Goal: Task Accomplishment & Management: Manage account settings

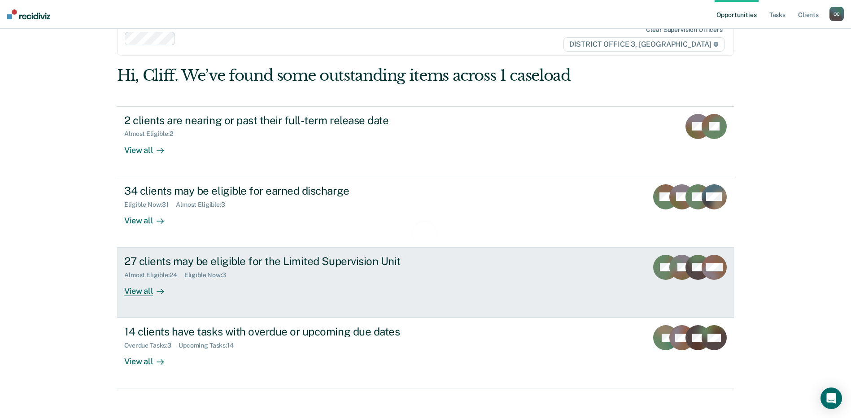
scroll to position [27, 0]
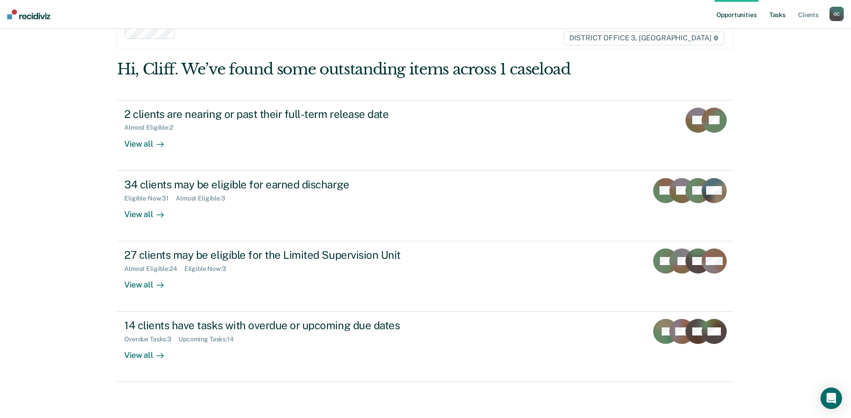
click at [776, 13] on link "Tasks" at bounding box center [778, 14] width 20 height 29
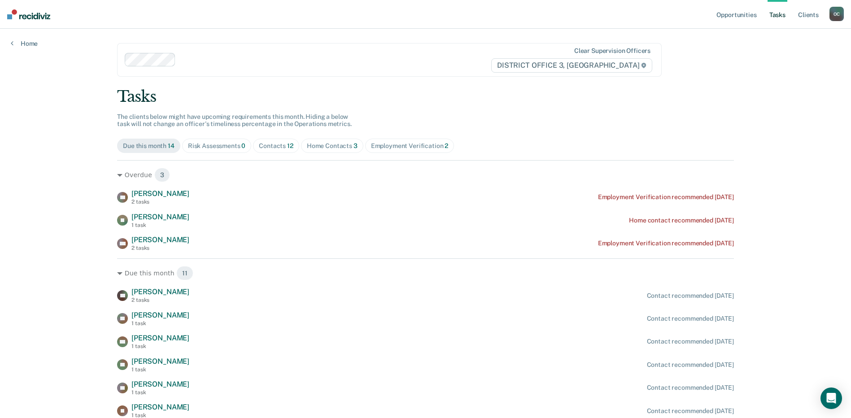
scroll to position [152, 0]
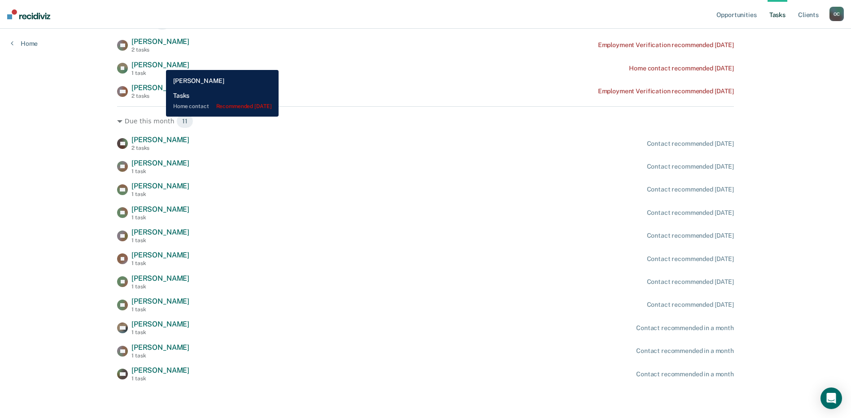
click at [159, 61] on span "[PERSON_NAME]" at bounding box center [160, 65] width 58 height 9
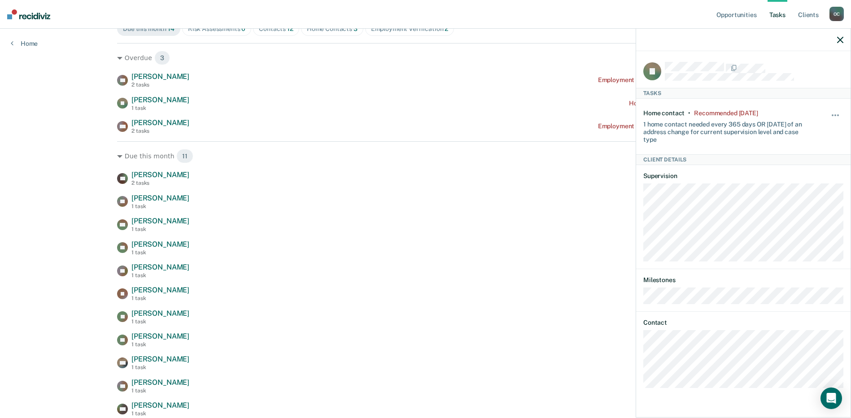
scroll to position [107, 0]
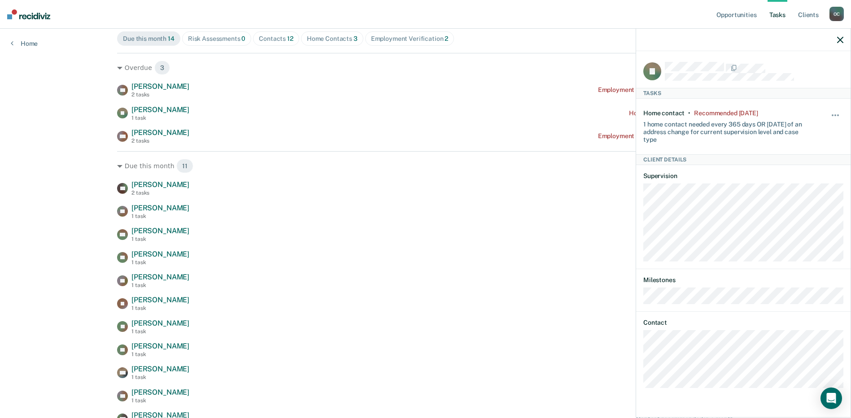
click at [839, 38] on icon "button" at bounding box center [840, 40] width 6 height 6
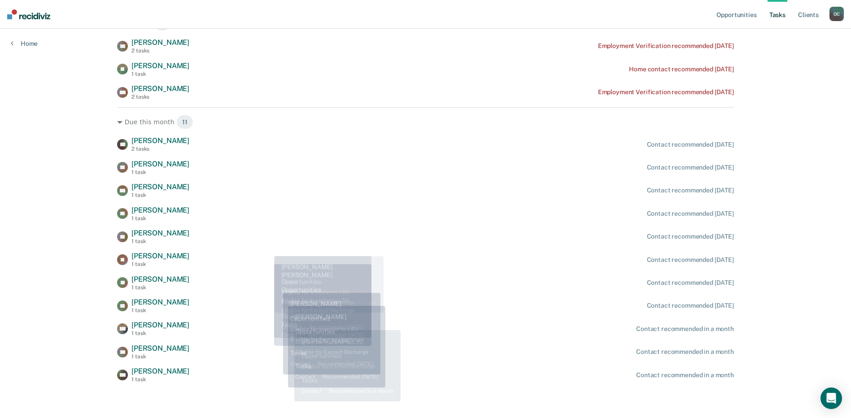
scroll to position [152, 0]
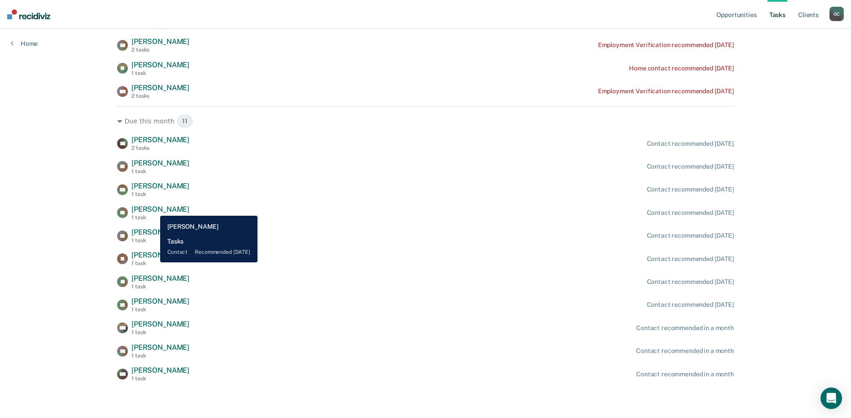
click at [153, 209] on span "[PERSON_NAME]" at bounding box center [160, 209] width 58 height 9
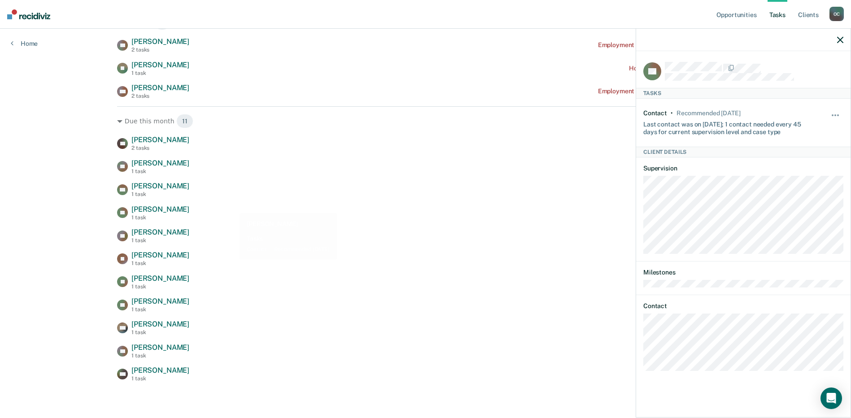
click at [267, 203] on div "CP [PERSON_NAME] 2 tasks Contact recommended [DATE] TD [PERSON_NAME] 1 task Con…" at bounding box center [425, 258] width 617 height 246
click at [842, 34] on div at bounding box center [743, 40] width 214 height 22
click at [838, 41] on icon "button" at bounding box center [840, 40] width 6 height 6
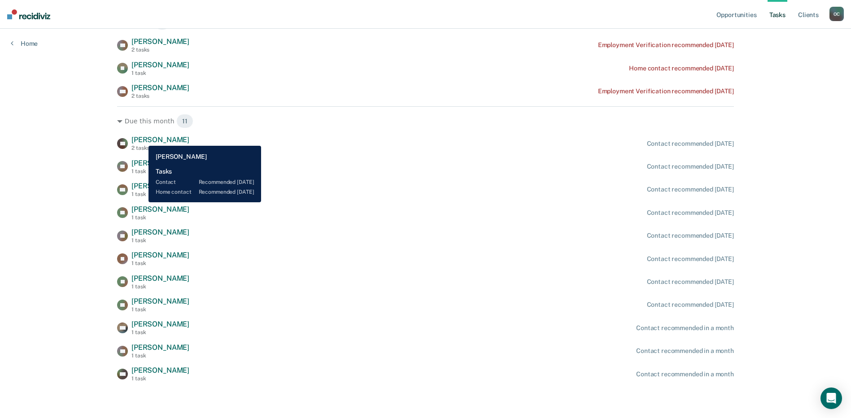
click at [142, 139] on span "[PERSON_NAME]" at bounding box center [160, 139] width 58 height 9
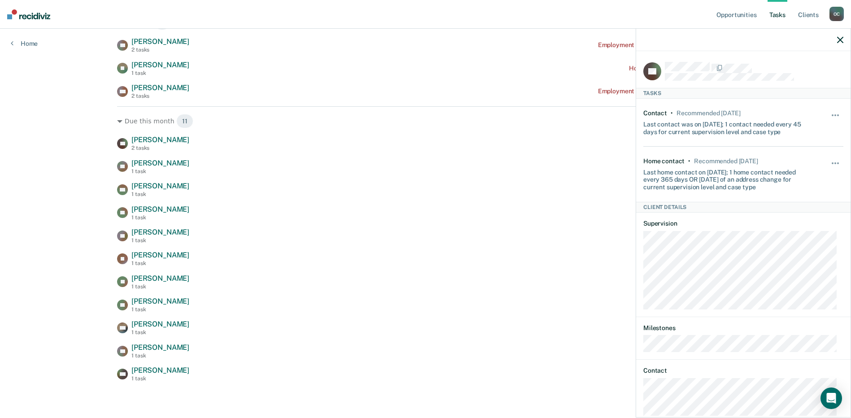
click at [841, 41] on icon "button" at bounding box center [840, 40] width 6 height 6
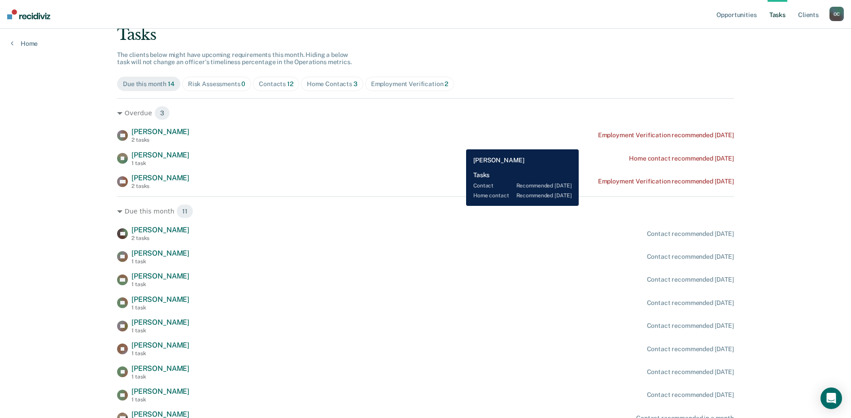
scroll to position [0, 0]
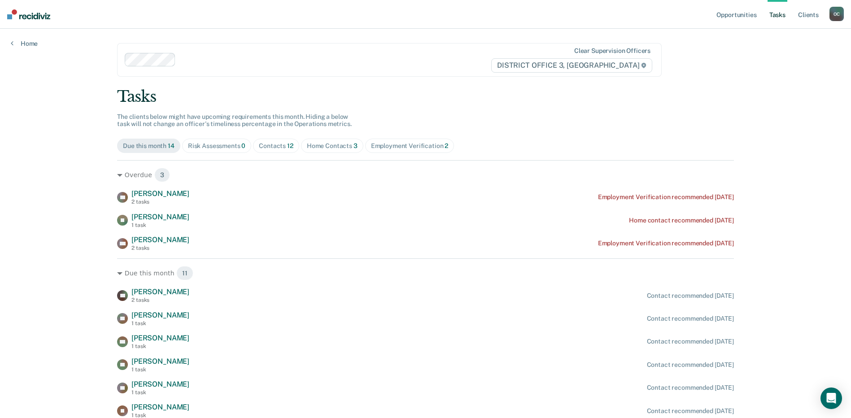
click at [329, 144] on div "Home Contacts 3" at bounding box center [332, 146] width 51 height 8
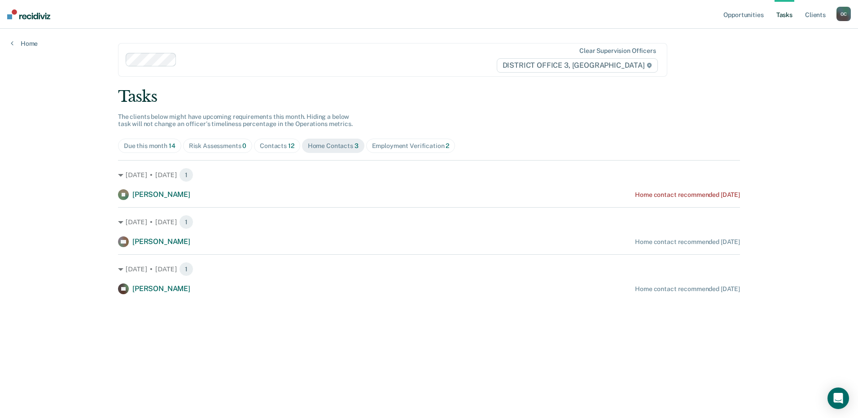
click at [208, 148] on div "Risk Assessments 0" at bounding box center [218, 146] width 58 height 8
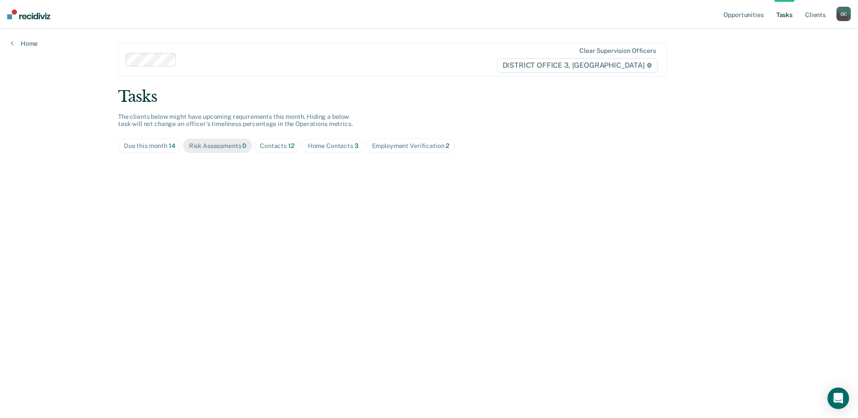
click at [139, 144] on div "Due this month 14" at bounding box center [150, 146] width 52 height 8
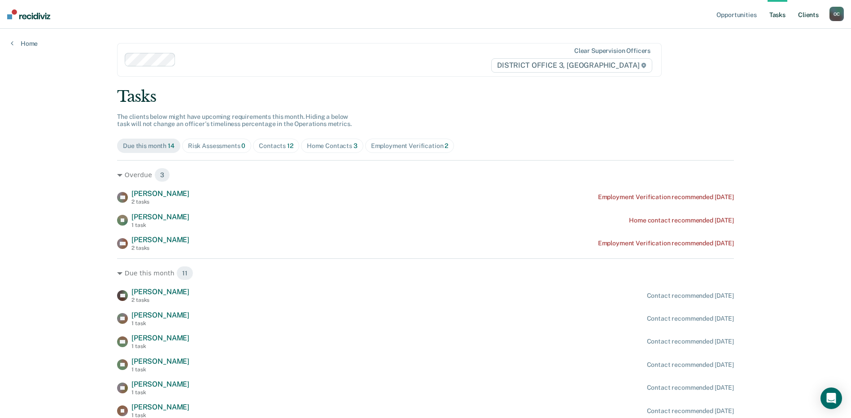
click at [809, 15] on link "Client s" at bounding box center [808, 14] width 24 height 29
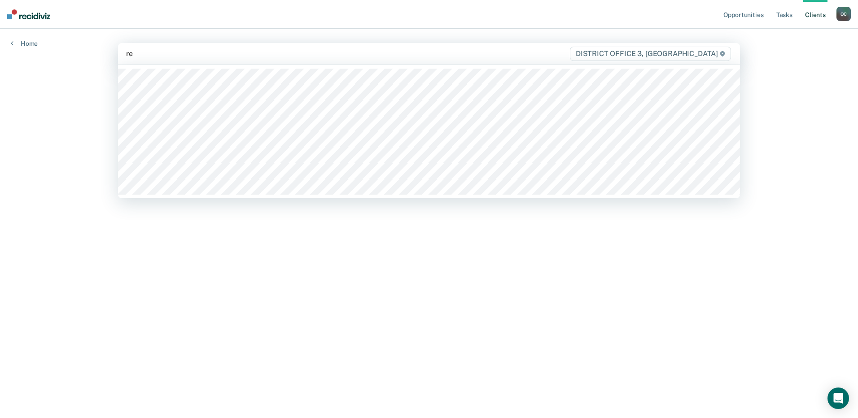
type input "rey"
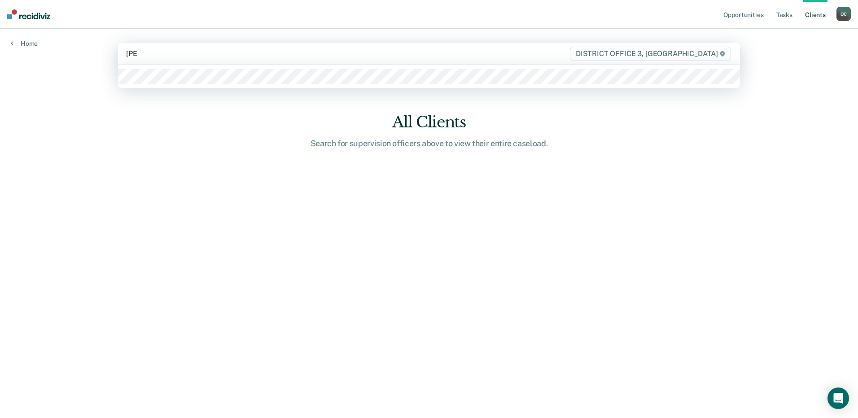
type input "[PERSON_NAME]"
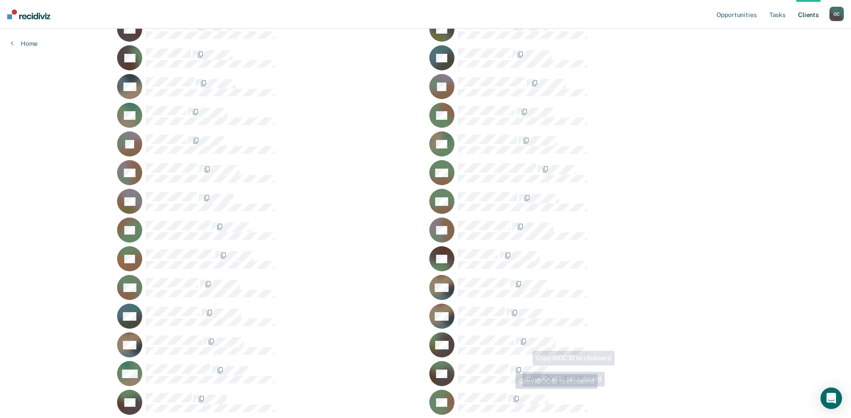
scroll to position [650, 0]
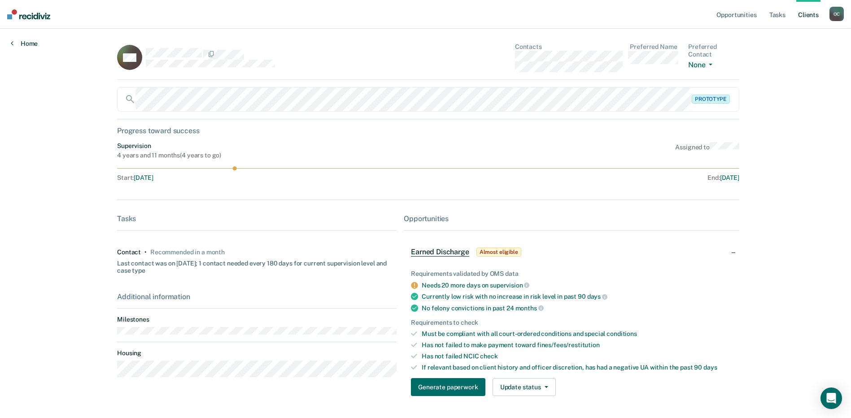
click at [13, 41] on icon at bounding box center [12, 42] width 3 height 7
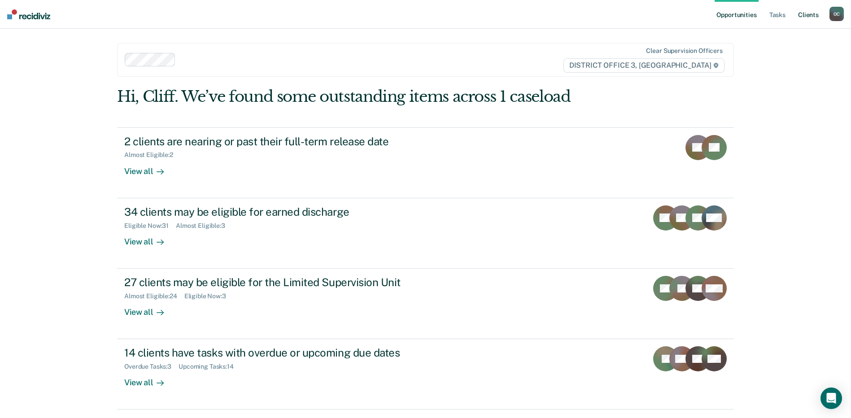
click at [813, 12] on link "Client s" at bounding box center [808, 14] width 24 height 29
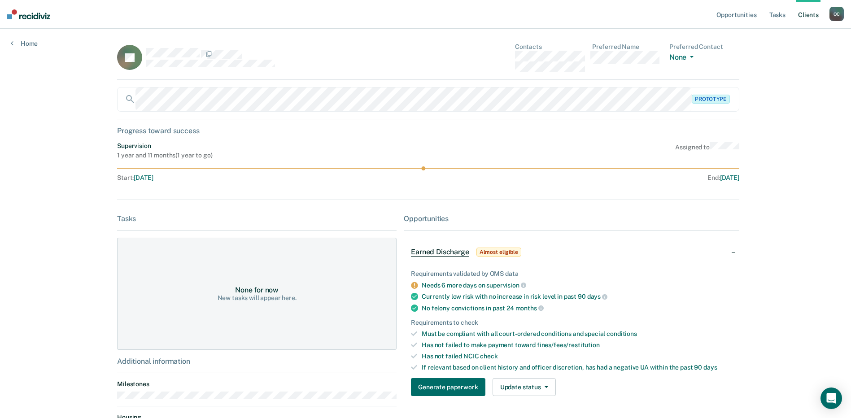
click at [807, 14] on link "Client s" at bounding box center [808, 14] width 24 height 29
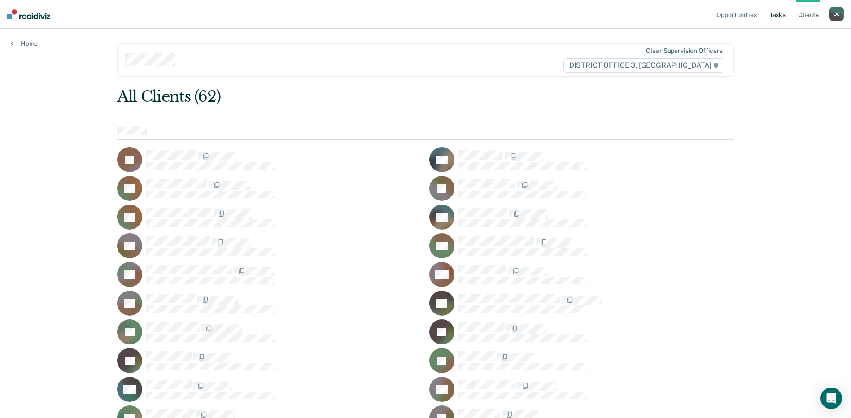
click at [781, 12] on link "Tasks" at bounding box center [778, 14] width 20 height 29
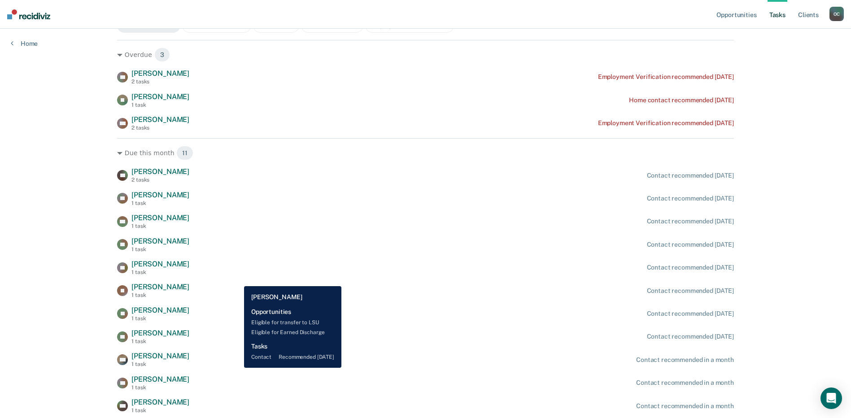
scroll to position [107, 0]
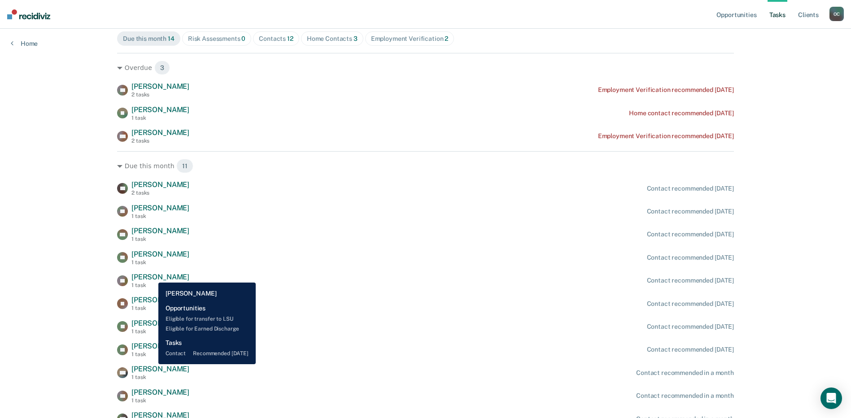
click at [152, 276] on span "[PERSON_NAME]" at bounding box center [160, 277] width 58 height 9
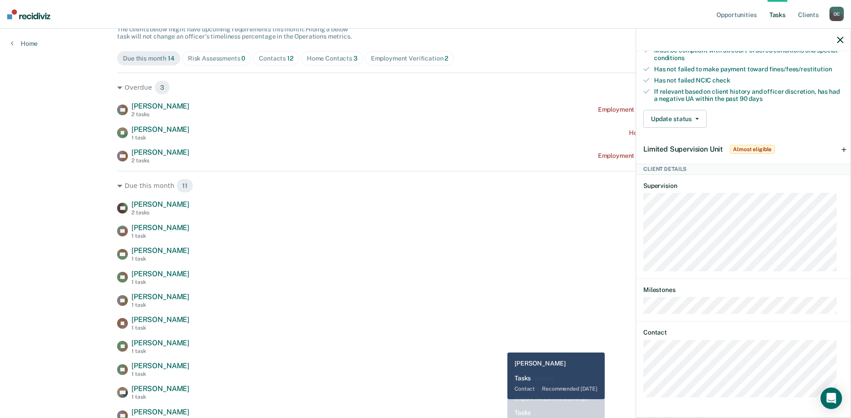
scroll to position [90, 0]
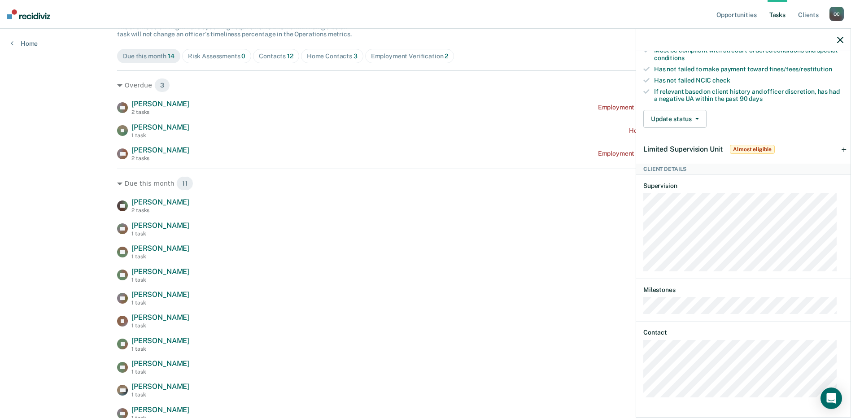
click at [838, 37] on icon "button" at bounding box center [840, 40] width 6 height 6
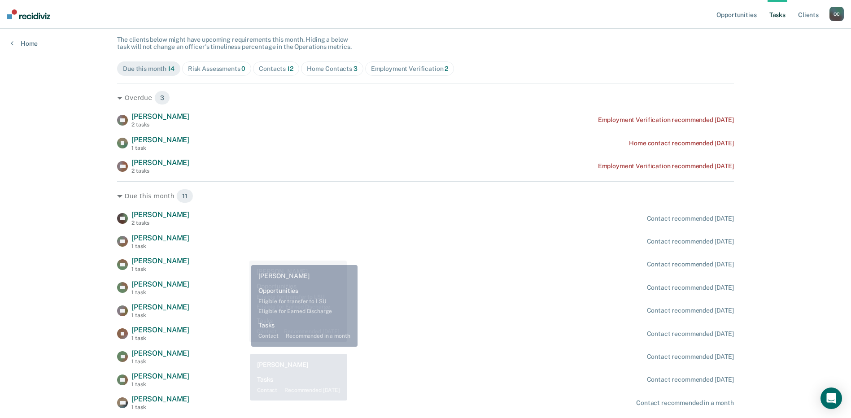
scroll to position [0, 0]
